Goal: Share content

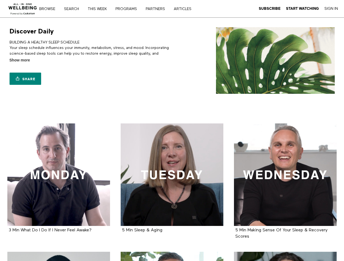
click at [74, 9] on link "Search" at bounding box center [73, 9] width 23 height 4
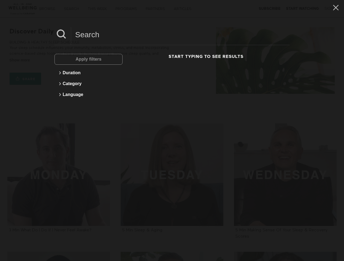
click at [25, 79] on link "Share" at bounding box center [26, 79] width 32 height 12
